Goal: Task Accomplishment & Management: Manage account settings

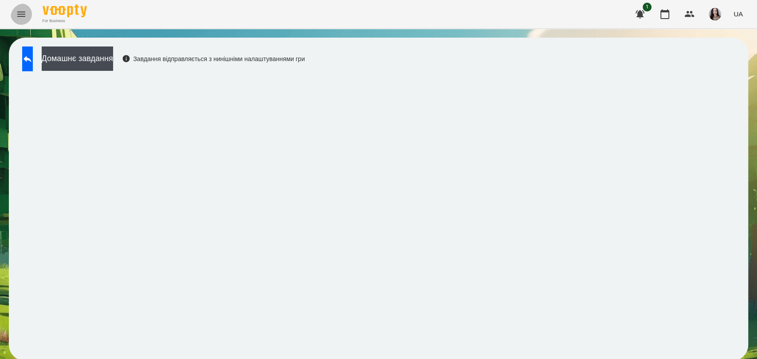
click at [18, 14] on icon "Menu" at bounding box center [21, 14] width 11 height 11
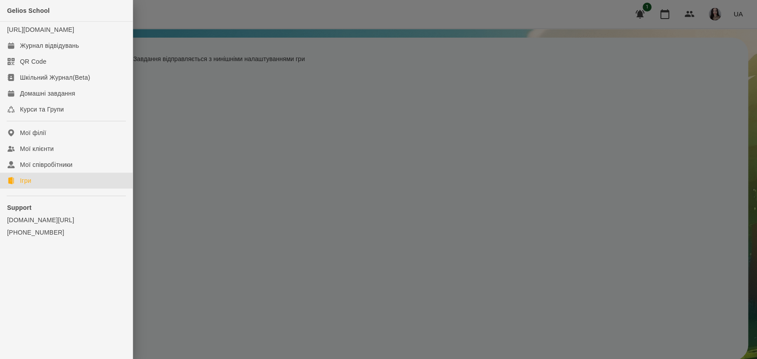
click at [13, 177] on icon at bounding box center [11, 180] width 6 height 7
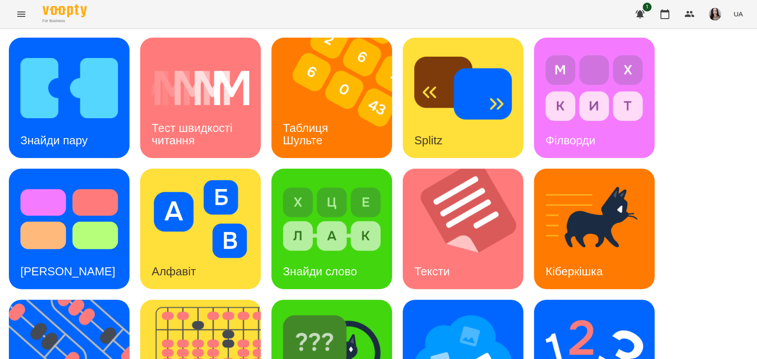
scroll to position [147, 0]
click at [64, 300] on img at bounding box center [75, 360] width 132 height 121
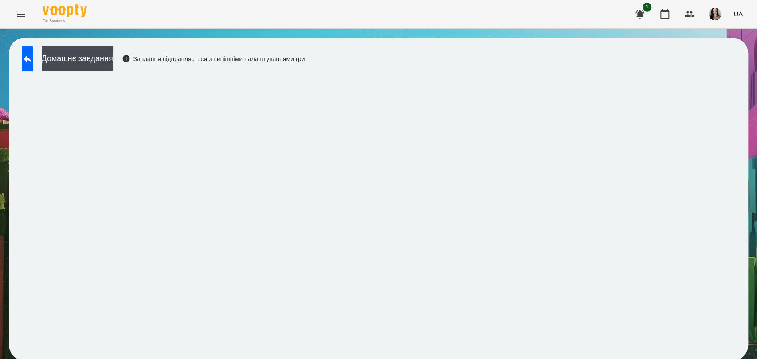
scroll to position [1, 0]
click at [16, 18] on icon "Menu" at bounding box center [21, 14] width 11 height 11
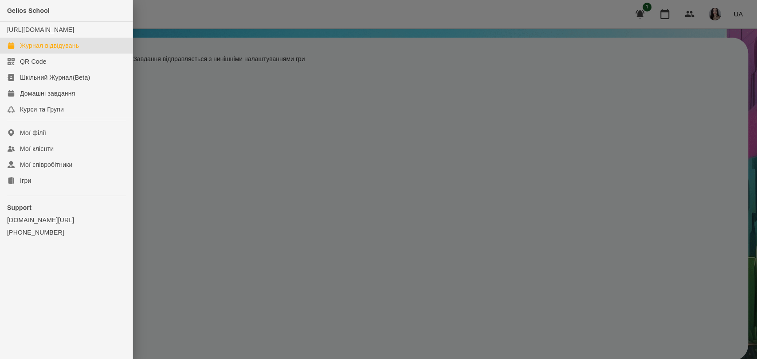
click at [51, 54] on link "Журнал відвідувань" at bounding box center [66, 46] width 133 height 16
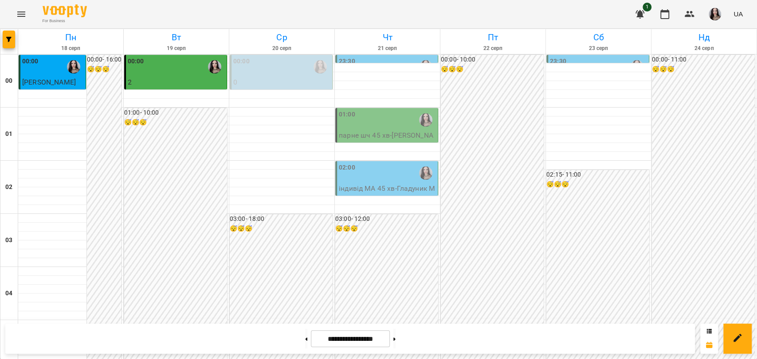
click at [374, 139] on p "парне шч 45 хв - Парне-Коваляк" at bounding box center [387, 140] width 97 height 21
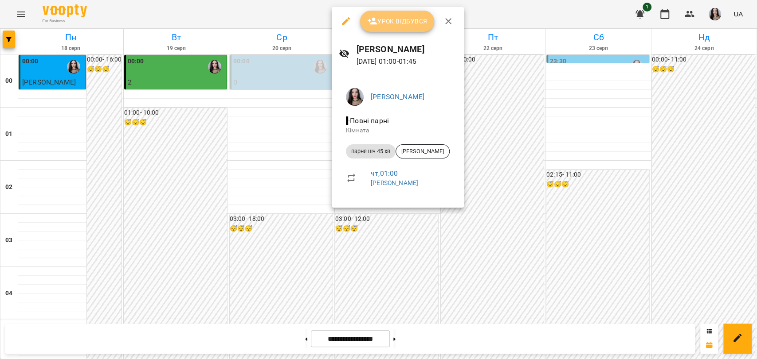
click at [427, 25] on span "Урок відбувся" at bounding box center [397, 21] width 60 height 11
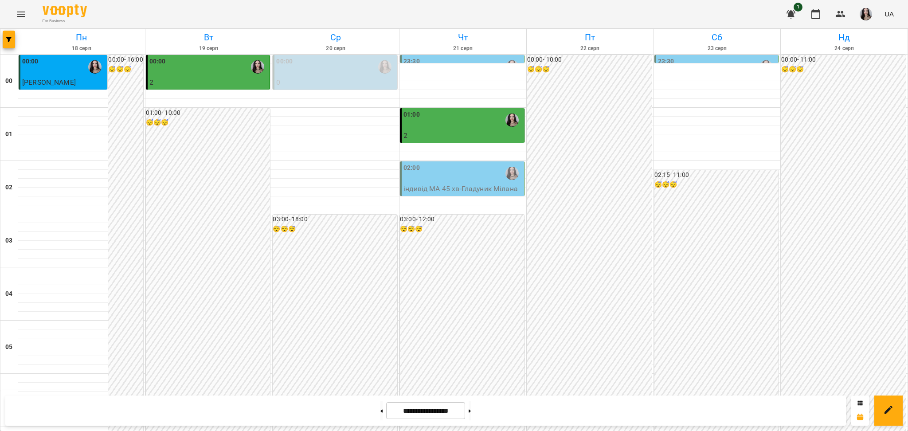
click at [452, 183] on div "02:00" at bounding box center [462, 173] width 119 height 20
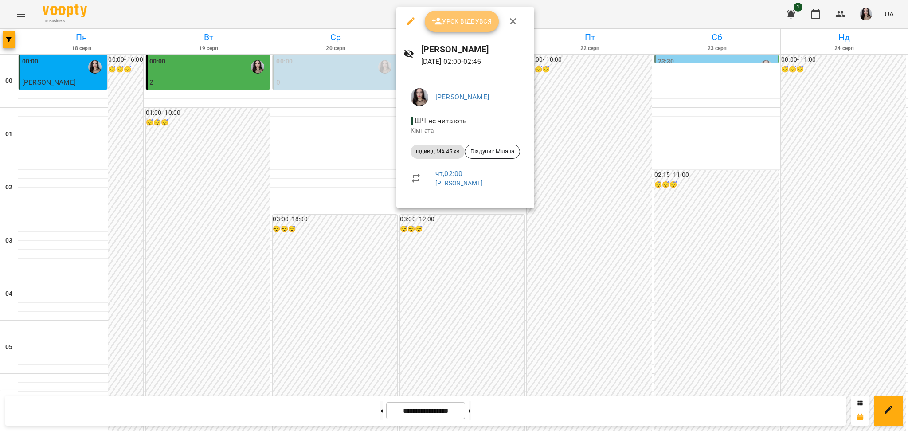
click at [469, 21] on span "Урок відбувся" at bounding box center [462, 21] width 60 height 11
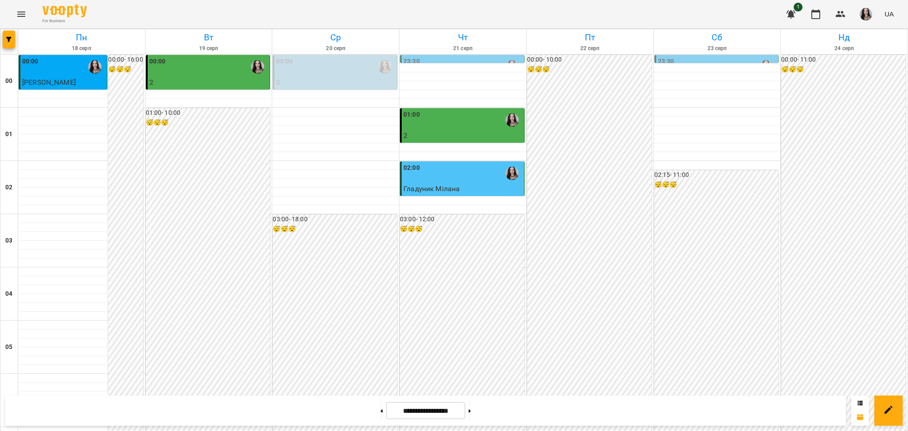
scroll to position [890, 0]
drag, startPoint x: 850, startPoint y: 316, endPoint x: 839, endPoint y: 371, distance: 56.4
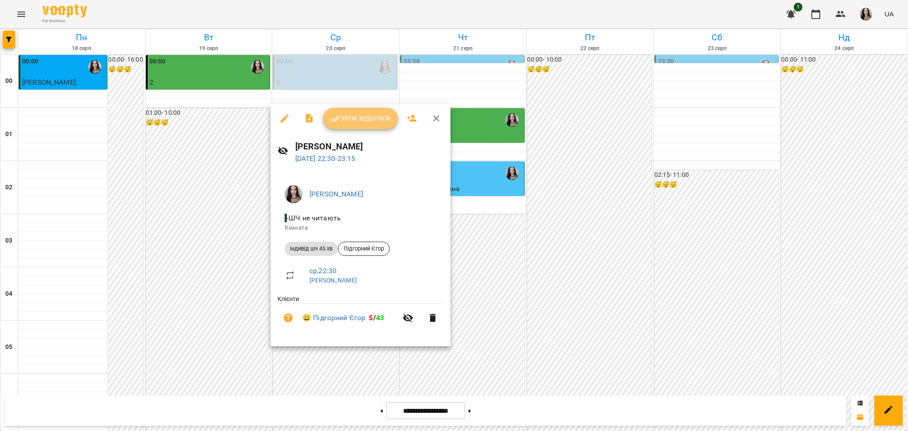
click at [368, 124] on span "Урок відбувся" at bounding box center [360, 118] width 60 height 11
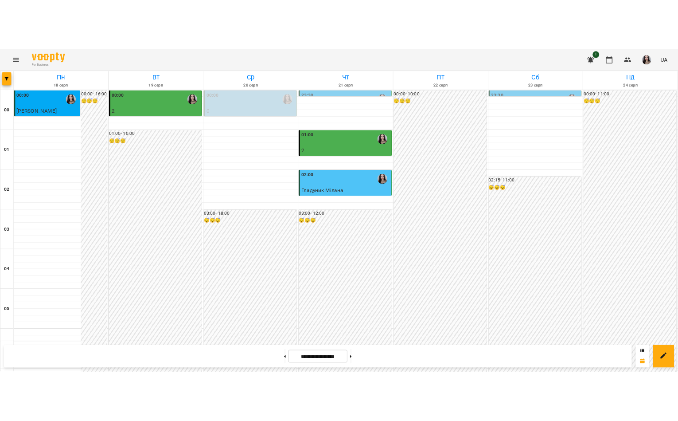
scroll to position [948, 0]
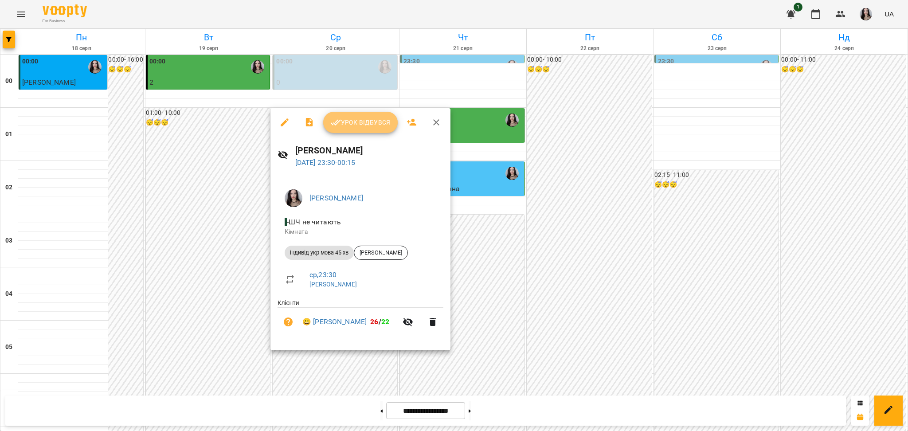
click at [390, 128] on span "Урок відбувся" at bounding box center [360, 122] width 60 height 11
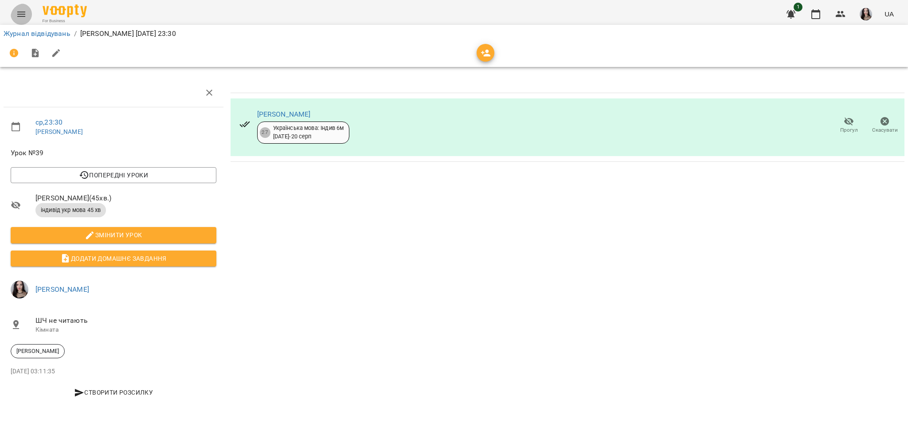
click at [23, 20] on icon "Menu" at bounding box center [21, 14] width 11 height 11
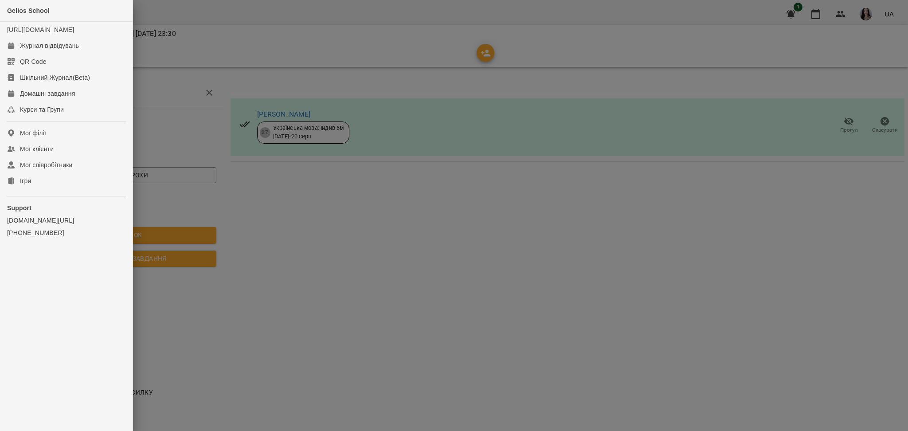
click at [31, 186] on ul "Gelios School https://platform.gelios-school.com/studio/gelios Журнал відвідува…" at bounding box center [66, 140] width 133 height 280
click at [211, 75] on div at bounding box center [454, 215] width 908 height 431
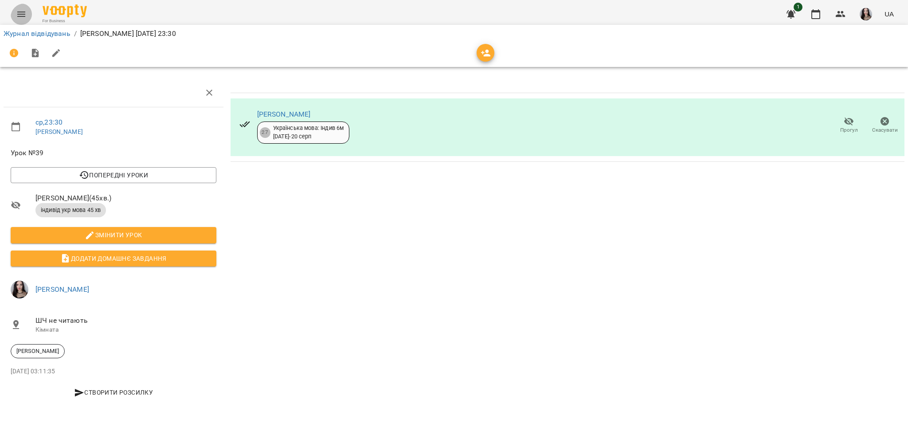
click at [20, 12] on icon "Menu" at bounding box center [21, 14] width 8 height 5
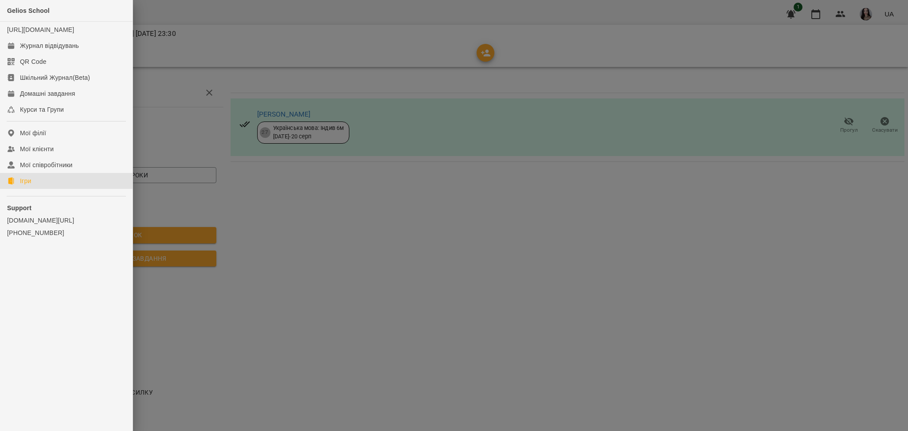
click at [30, 176] on div "Ігри" at bounding box center [25, 180] width 11 height 9
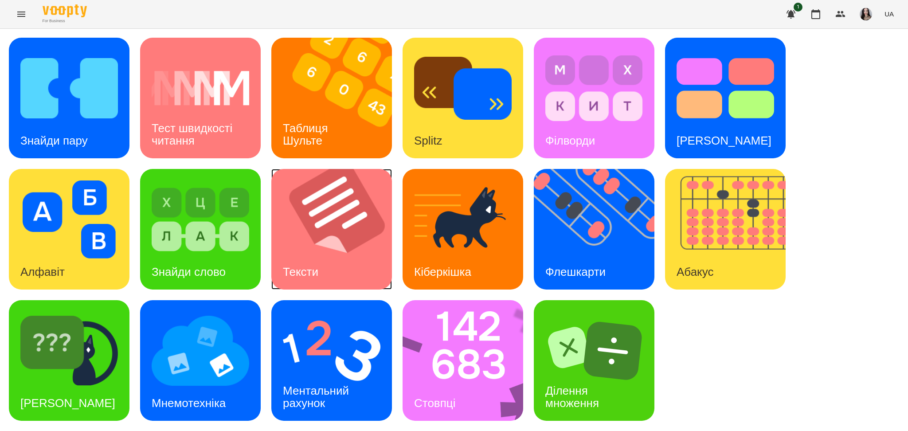
click at [364, 272] on img at bounding box center [337, 229] width 132 height 121
